Goal: Information Seeking & Learning: Find specific fact

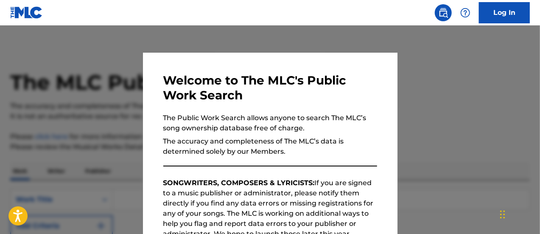
scroll to position [108, 0]
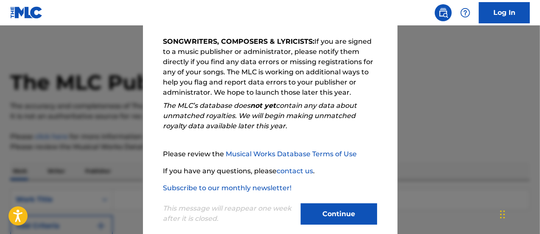
scroll to position [154, 0]
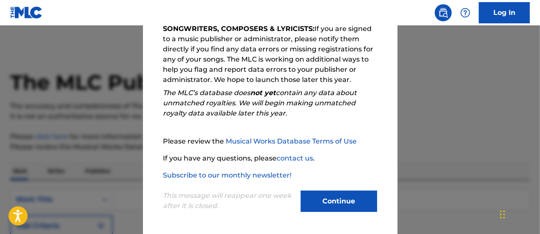
click at [326, 204] on button "Continue" at bounding box center [339, 200] width 76 height 21
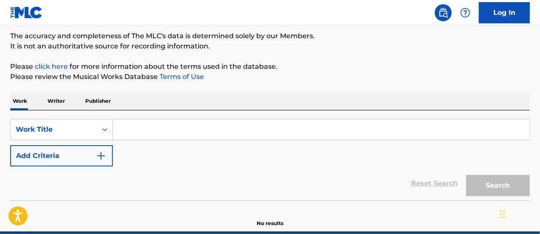
scroll to position [70, 0]
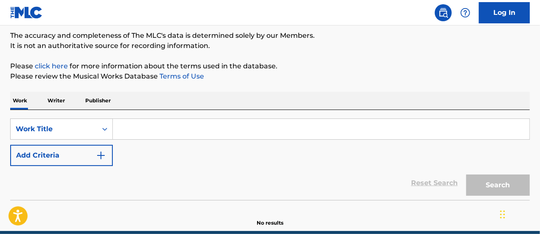
click at [137, 124] on input "Search Form" at bounding box center [321, 129] width 417 height 20
paste input "Back to Sender"
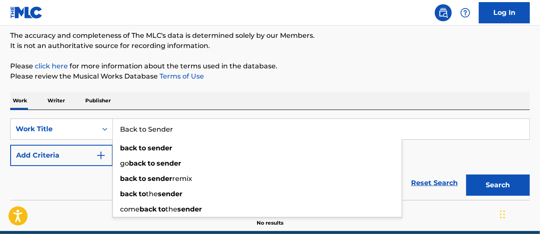
scroll to position [108, 0]
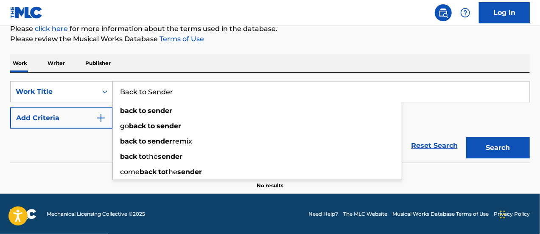
type input "Back to Sender"
click at [466, 137] on button "Search" at bounding box center [498, 147] width 64 height 21
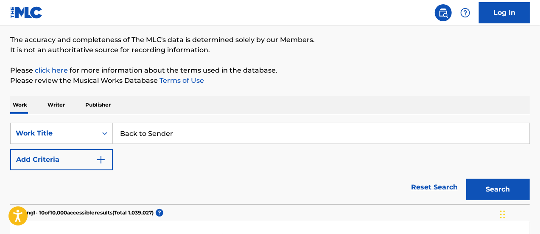
scroll to position [47, 0]
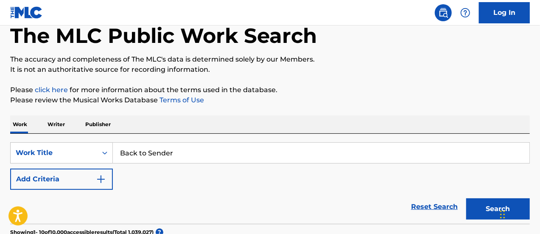
click at [160, 120] on div "Work Writer Publisher" at bounding box center [270, 124] width 520 height 18
click at [56, 125] on p "Writer" at bounding box center [56, 124] width 22 height 18
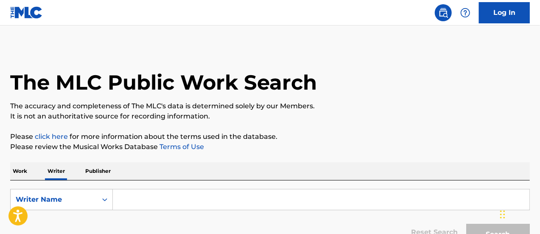
scroll to position [60, 0]
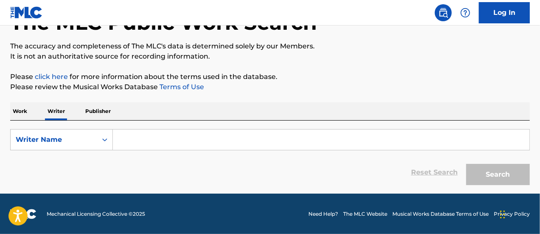
click at [25, 117] on p "Work" at bounding box center [20, 111] width 20 height 18
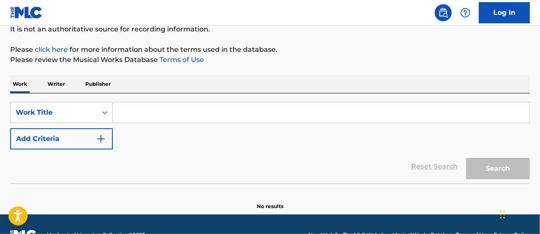
scroll to position [89, 0]
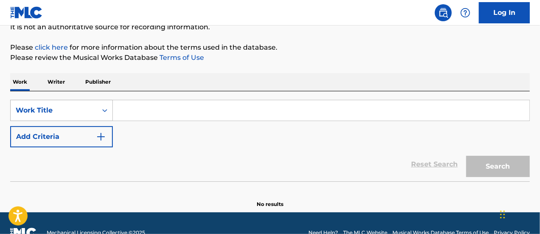
click at [82, 109] on div "Work Title" at bounding box center [54, 110] width 76 height 10
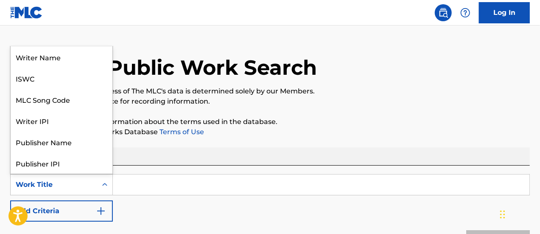
scroll to position [14, 0]
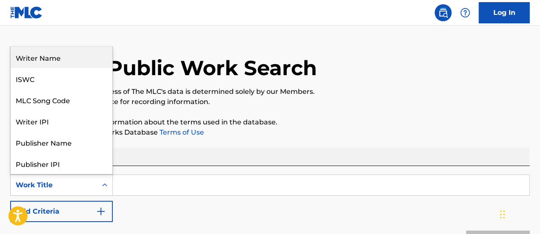
click at [68, 65] on div "Writer Name" at bounding box center [62, 57] width 102 height 21
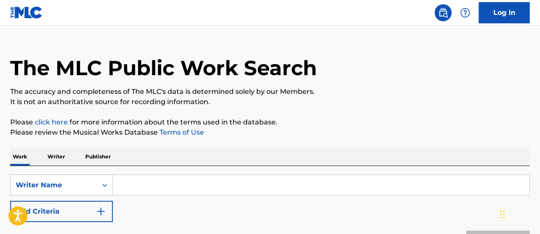
click at [148, 193] on input "Search Form" at bounding box center [321, 185] width 417 height 20
paste input "Mfrima Akpan"
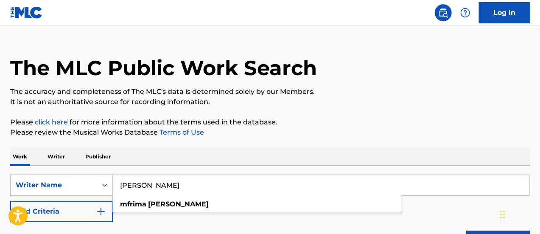
scroll to position [108, 0]
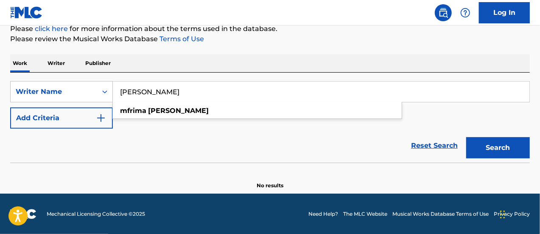
click at [466, 137] on button "Search" at bounding box center [498, 147] width 64 height 21
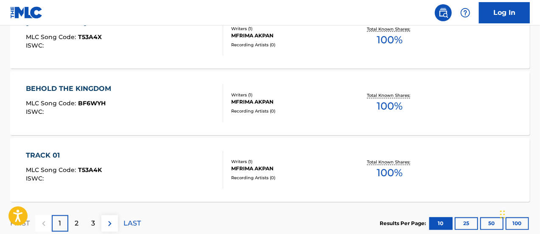
scroll to position [804, 0]
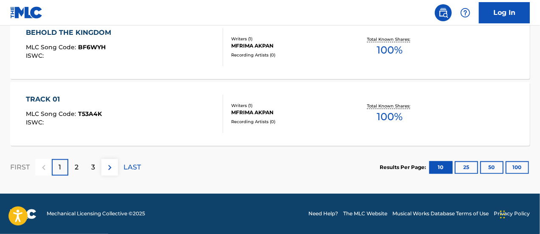
click at [76, 165] on p "2" at bounding box center [77, 167] width 4 height 10
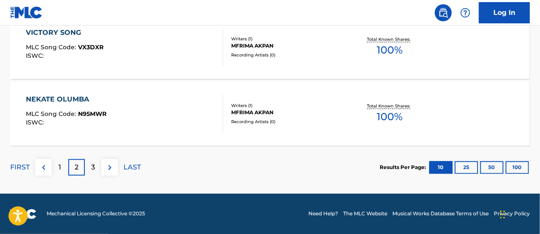
click at [91, 170] on div "3" at bounding box center [93, 167] width 17 height 17
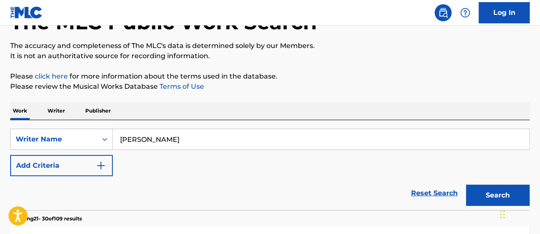
scroll to position [74, 0]
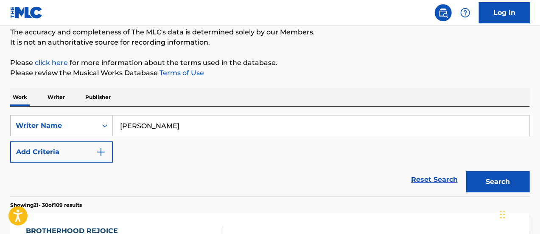
click at [192, 122] on input "Mfrima Akpan" at bounding box center [321, 125] width 417 height 20
paste input "PRINCE EDOUARDO"
click at [466, 171] on button "Search" at bounding box center [498, 181] width 64 height 21
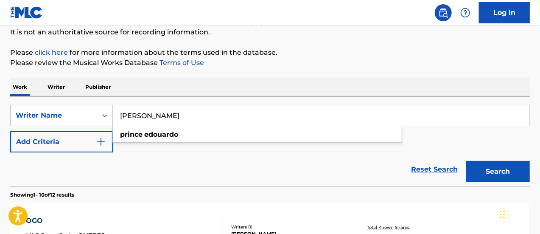
scroll to position [84, 0]
click at [206, 115] on input "PRINCE EDOUARDO" at bounding box center [321, 115] width 417 height 20
paste input "Joseph Entsie"
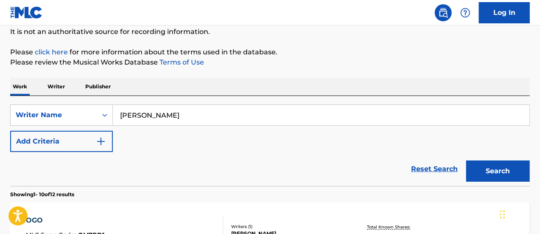
click at [466, 160] on button "Search" at bounding box center [498, 170] width 64 height 21
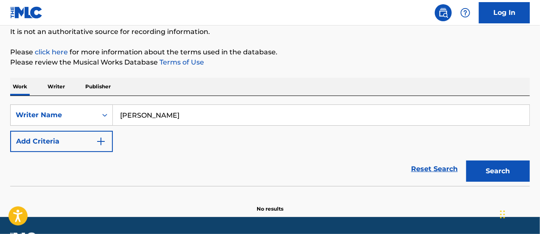
scroll to position [108, 0]
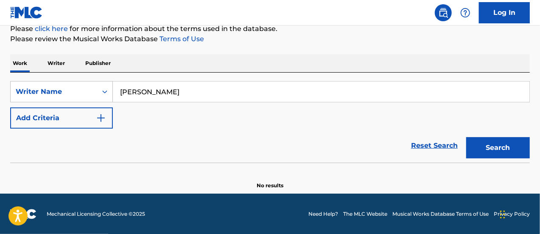
click at [185, 90] on input "Joseph Entsie" at bounding box center [321, 91] width 417 height 20
paste input "EMMANUEL MMESIOMA"
click at [466, 137] on button "Search" at bounding box center [498, 147] width 64 height 21
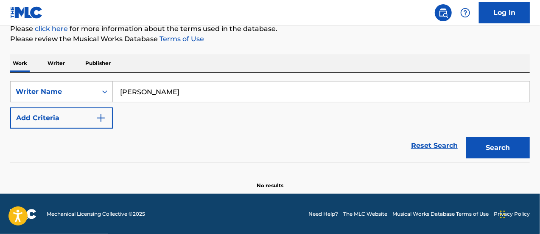
click at [219, 90] on input "EMMANUEL MMESIOMA" at bounding box center [321, 91] width 417 height 20
paste input "Zaharaddini Saidu"
click at [466, 137] on button "Search" at bounding box center [498, 147] width 64 height 21
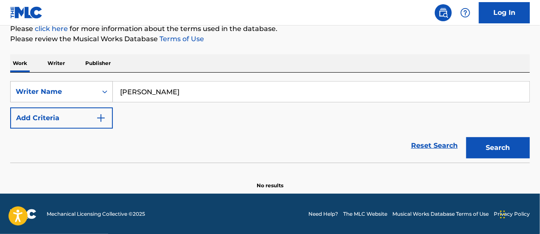
click at [177, 90] on input "Zaharaddini Saidu" at bounding box center [321, 91] width 417 height 20
paste input "Shaquel Barnett"
click at [466, 137] on button "Search" at bounding box center [498, 147] width 64 height 21
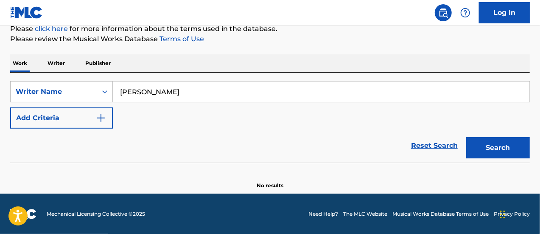
click at [129, 95] on input "Shaquel Barnett" at bounding box center [321, 91] width 417 height 20
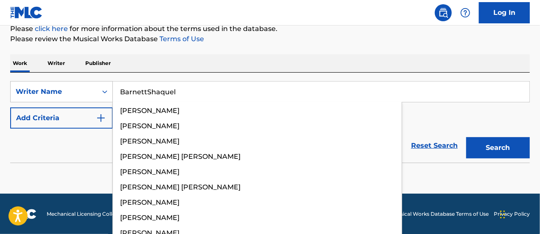
click at [149, 90] on input "BarnettShaquel" at bounding box center [321, 91] width 417 height 20
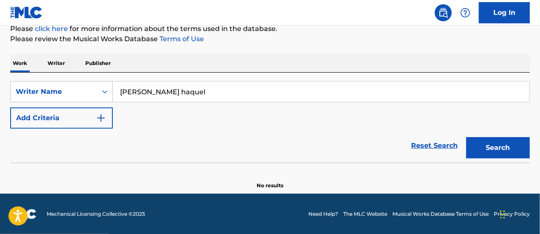
click at [146, 91] on input "BarnettS haquel" at bounding box center [321, 91] width 417 height 20
click at [466, 137] on button "Search" at bounding box center [498, 147] width 64 height 21
drag, startPoint x: 202, startPoint y: 78, endPoint x: 199, endPoint y: 88, distance: 10.6
click at [199, 88] on div "SearchWithCriteria221c811e-e282-4b6e-b547-b574d927d886 Writer Name Barnett Shaq…" at bounding box center [270, 118] width 520 height 90
click at [199, 88] on input "Barnett Shaquel" at bounding box center [321, 91] width 417 height 20
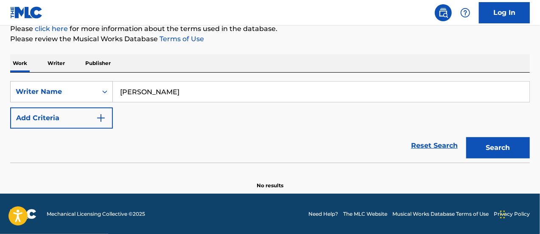
click at [199, 88] on input "Barnett Shaquel" at bounding box center [321, 91] width 417 height 20
paste input "ARNETT SHAQUEL ONIEL"
click at [466, 137] on button "Search" at bounding box center [498, 147] width 64 height 21
click at [224, 87] on input "BARNETT SHAQUEL ONIEL" at bounding box center [321, 91] width 417 height 20
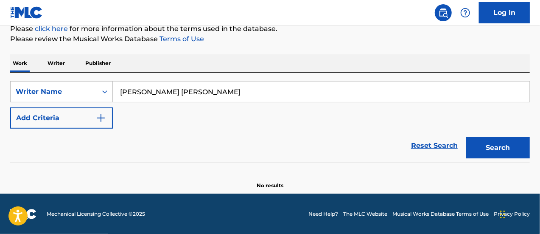
click at [224, 87] on input "BARNETT SHAQUEL ONIEL" at bounding box center [321, 91] width 417 height 20
paste input "Ajao Issa"
click at [466, 137] on button "Search" at bounding box center [498, 147] width 64 height 21
click at [206, 89] on input "Ajao Issa" at bounding box center [321, 91] width 417 height 20
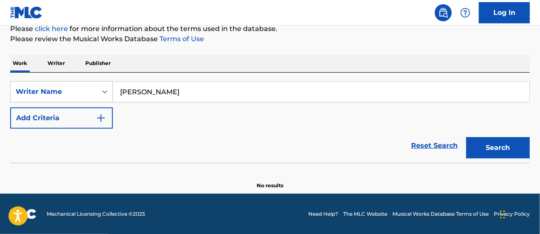
click at [206, 89] on input "Ajao Issa" at bounding box center [321, 91] width 417 height 20
paste input "DU Derrick"
click at [466, 137] on button "Search" at bounding box center [498, 147] width 64 height 21
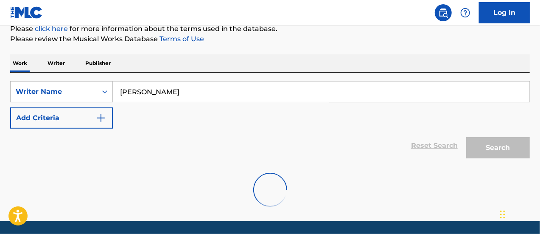
click at [188, 146] on div "Reset Search Search" at bounding box center [270, 146] width 520 height 34
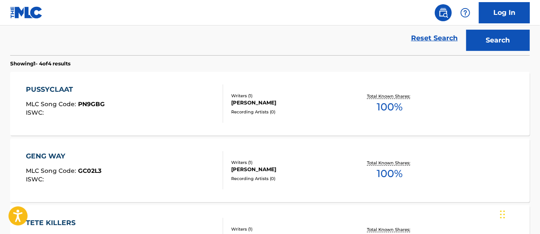
scroll to position [401, 0]
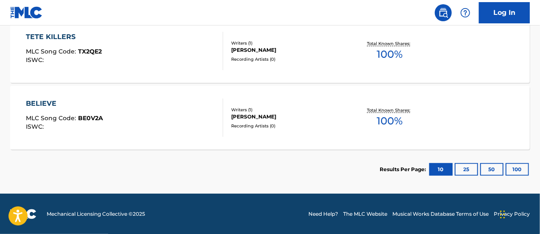
click at [460, 165] on button "25" at bounding box center [466, 169] width 23 height 13
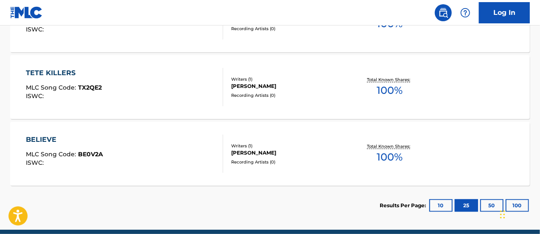
scroll to position [400, 0]
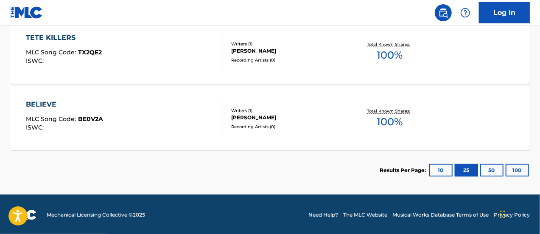
click at [487, 168] on button "50" at bounding box center [491, 170] width 23 height 13
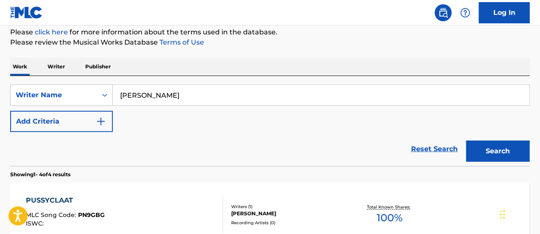
scroll to position [104, 0]
click at [210, 98] on input "ADU Derrick" at bounding box center [321, 95] width 417 height 20
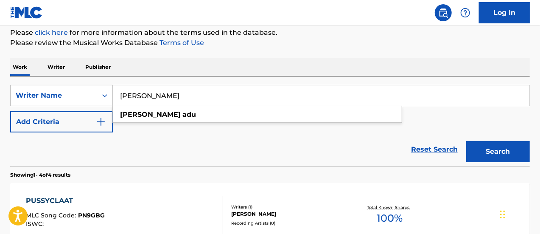
paste input "Theresa Oluchi"
click at [466, 141] on button "Search" at bounding box center [498, 151] width 64 height 21
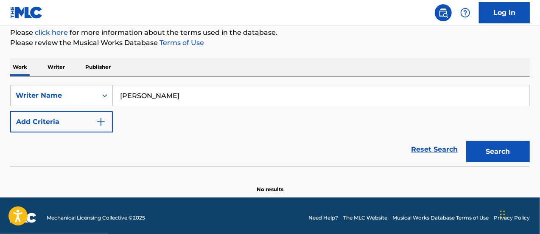
click at [281, 95] on input "Theresa Oluchi" at bounding box center [321, 95] width 417 height 20
paste input "Iheaka Ifechukwu Justine"
click at [466, 141] on button "Search" at bounding box center [498, 151] width 64 height 21
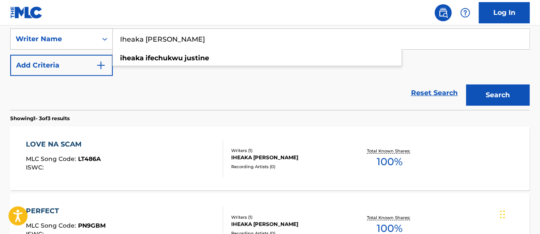
scroll to position [160, 0]
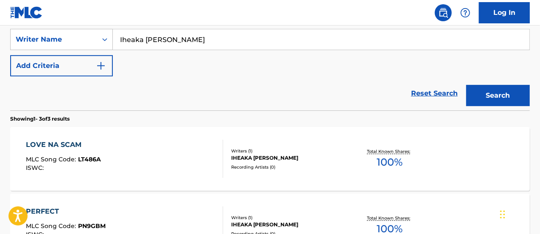
click at [244, 47] on input "Iheaka Ifechukwu Justine" at bounding box center [321, 39] width 417 height 20
paste input "Basirat Iya-nghana"
click at [466, 85] on button "Search" at bounding box center [498, 95] width 64 height 21
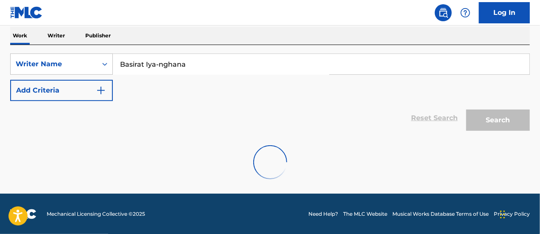
scroll to position [108, 0]
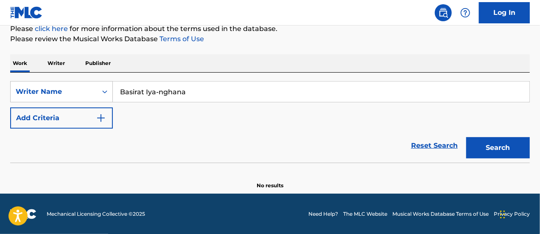
click at [248, 84] on input "Basirat Iya-nghana" at bounding box center [321, 91] width 417 height 20
paste input "Omeka Joshu"
click at [466, 137] on button "Search" at bounding box center [498, 147] width 64 height 21
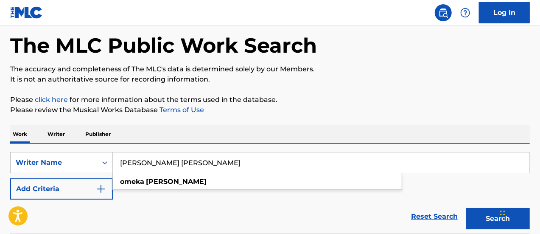
scroll to position [36, 0]
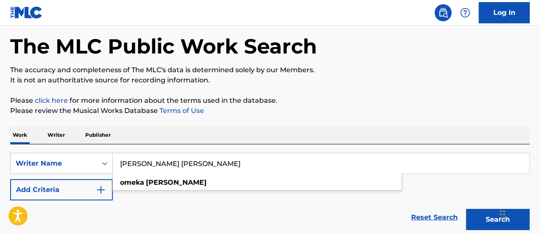
click at [222, 155] on input "Omeka Joshua" at bounding box center [321, 163] width 417 height 20
paste input "luwafemi Ogunnaike"
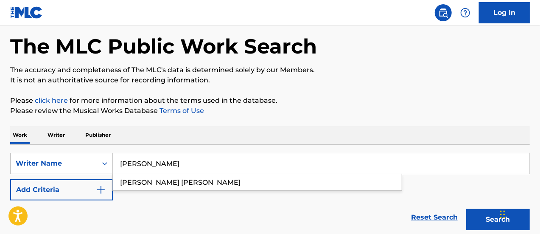
click at [466, 209] on button "Search" at bounding box center [498, 219] width 64 height 21
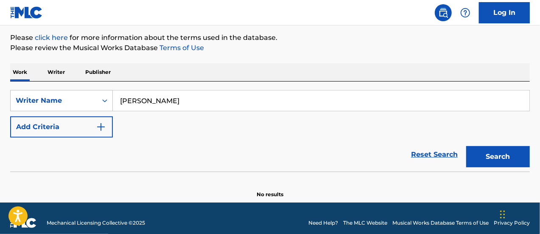
scroll to position [108, 0]
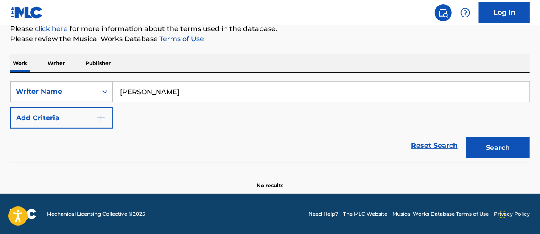
click at [216, 84] on input "Oluwafemi Ogunnaike" at bounding box center [321, 91] width 417 height 20
paste input "debudo kudus"
click at [466, 137] on button "Search" at bounding box center [498, 147] width 64 height 21
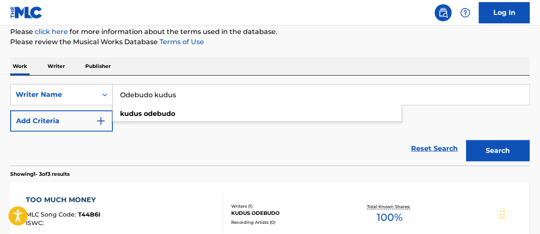
scroll to position [103, 0]
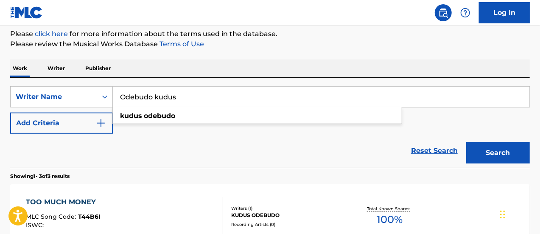
click at [232, 98] on input "Odebudo kudus" at bounding box center [321, 97] width 417 height 20
paste input "luwatosin Oyetola"
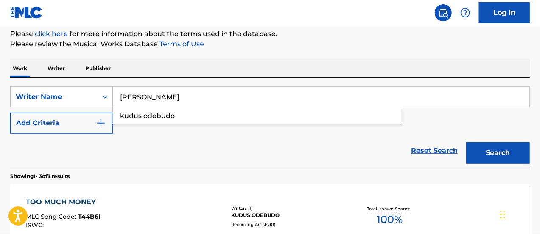
click at [466, 142] on button "Search" at bounding box center [498, 152] width 64 height 21
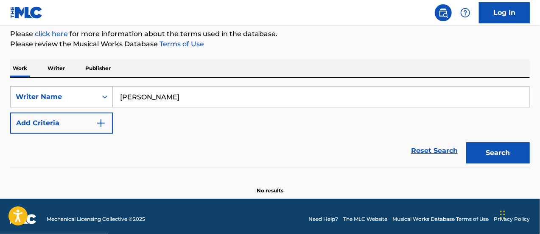
click at [198, 98] on input "Oluwatosin Oyetola" at bounding box center [321, 97] width 417 height 20
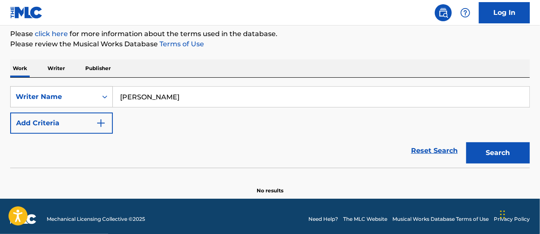
paste input "Mikialu Abduikarim Mustaf"
click at [466, 142] on button "Search" at bounding box center [498, 152] width 64 height 21
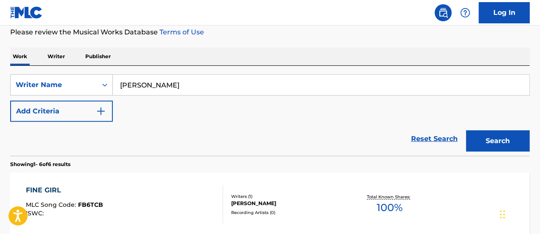
scroll to position [114, 0]
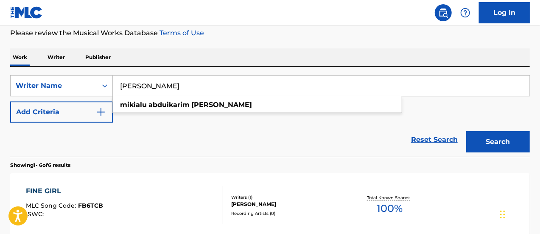
click at [247, 87] on input "Mikialu Abduikarim Mustafa" at bounding box center [321, 86] width 417 height 20
paste input "ThankGod Ezemuonye"
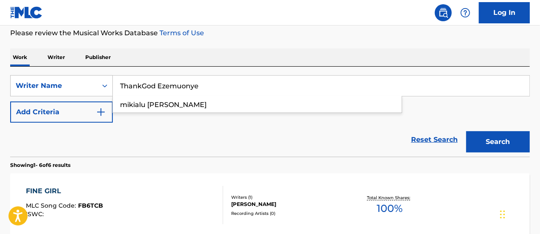
click at [466, 131] on button "Search" at bounding box center [498, 141] width 64 height 21
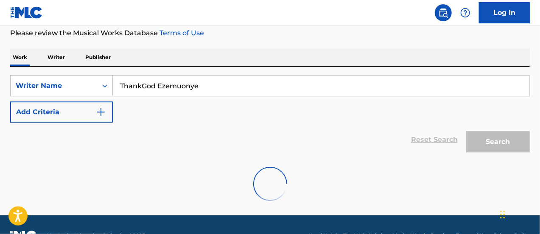
scroll to position [108, 0]
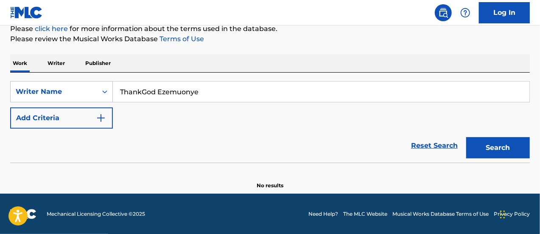
click at [143, 91] on input "ThankGod Ezemuonye" at bounding box center [321, 91] width 417 height 20
click at [466, 137] on button "Search" at bounding box center [498, 147] width 64 height 21
click at [260, 93] on input "Thank God Ezemuonye" at bounding box center [321, 91] width 417 height 20
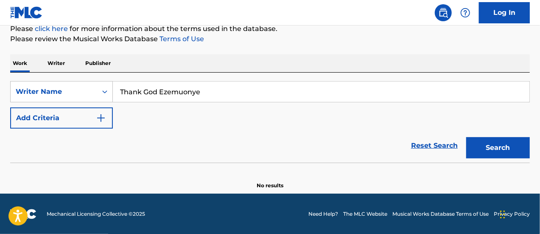
click at [260, 93] on input "Thank God Ezemuonye" at bounding box center [321, 91] width 417 height 20
paste input "Chibueze Innocent Onuoha"
click at [466, 137] on button "Search" at bounding box center [498, 147] width 64 height 21
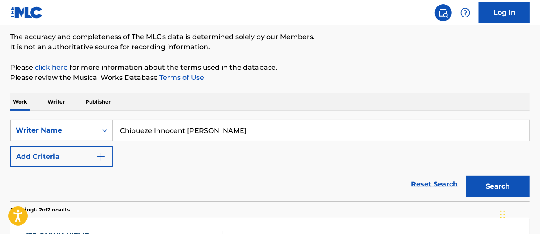
scroll to position [69, 0]
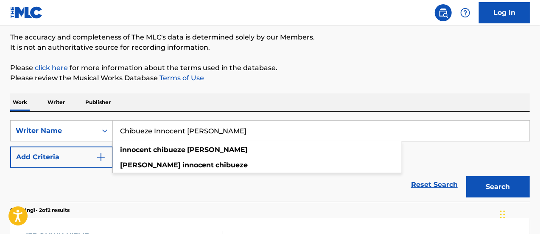
click at [232, 129] on input "Chibueze Innocent Onuoha" at bounding box center [321, 130] width 417 height 20
paste input "Victory ugorji uche"
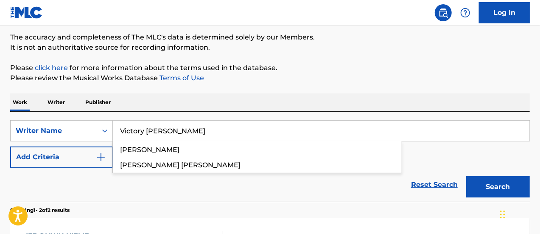
type input "Victory ugorji uche"
click at [466, 176] on button "Search" at bounding box center [498, 186] width 64 height 21
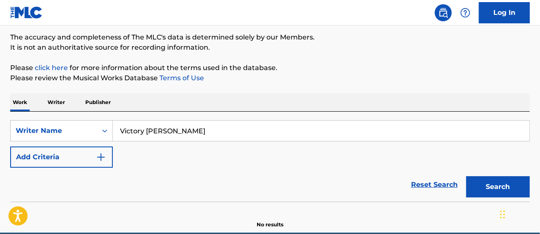
scroll to position [108, 0]
